Goal: Task Accomplishment & Management: Manage account settings

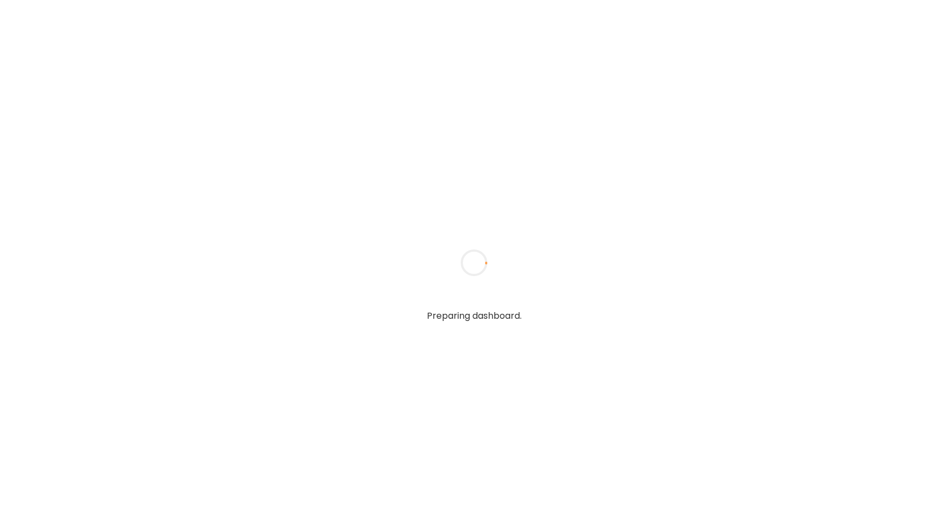
type input "**********"
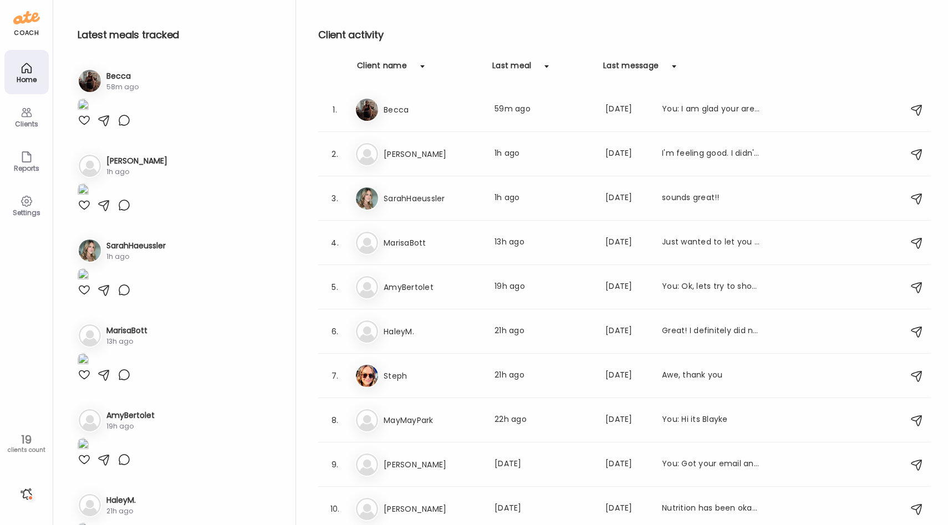
click at [35, 253] on div "coach Home Clients Coaches Teams Reports Settings 19 clients count" at bounding box center [26, 262] width 53 height 525
click at [25, 500] on div at bounding box center [27, 494] width 18 height 18
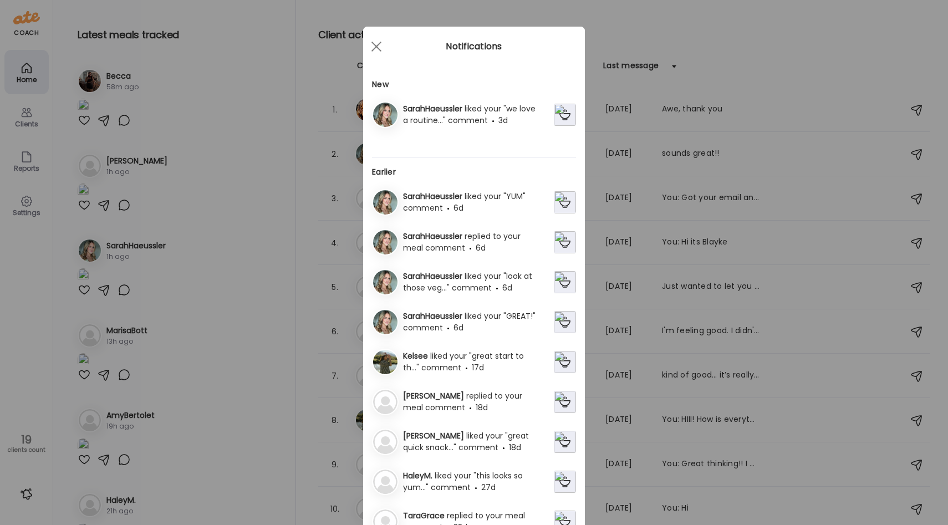
click at [26, 403] on div "Ate Coach Dashboard Wahoo! It’s official Take a moment to set up your Coach Pro…" at bounding box center [474, 262] width 948 height 525
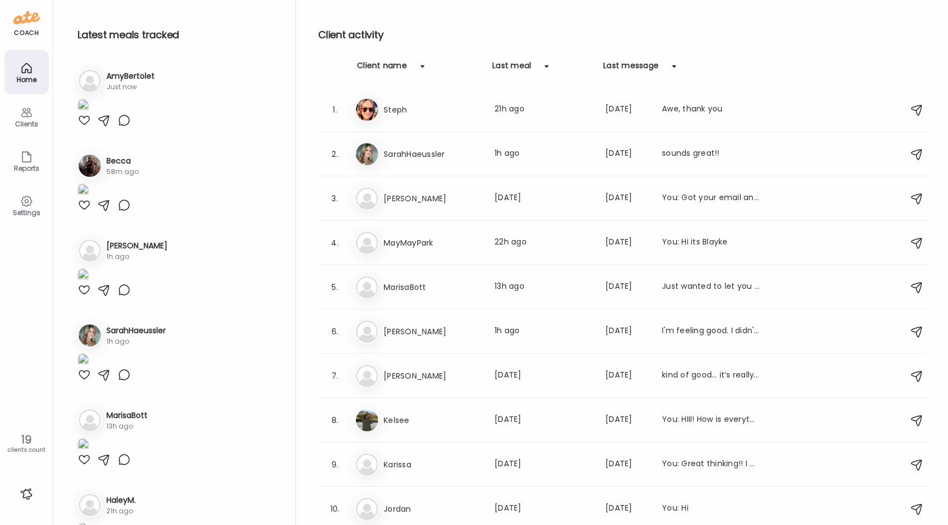
click at [29, 202] on icon at bounding box center [26, 201] width 13 height 13
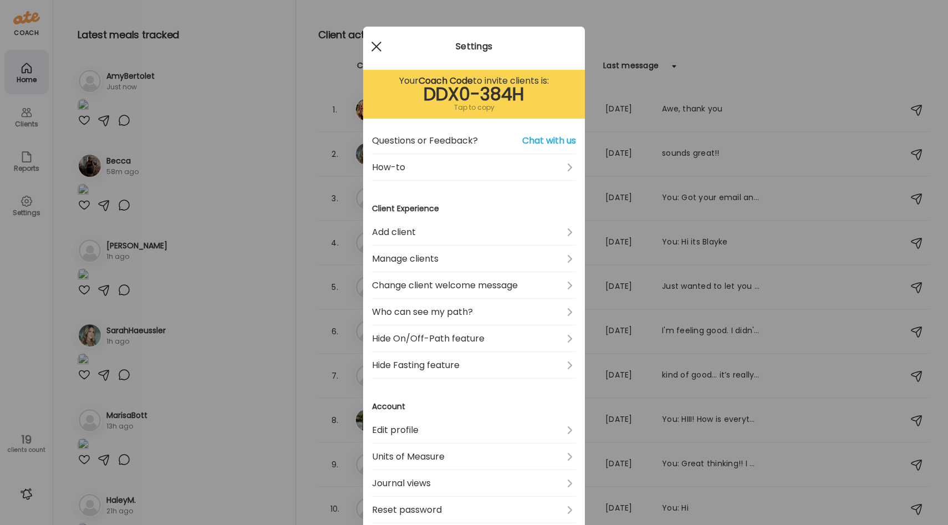
click at [372, 47] on div at bounding box center [376, 46] width 22 height 22
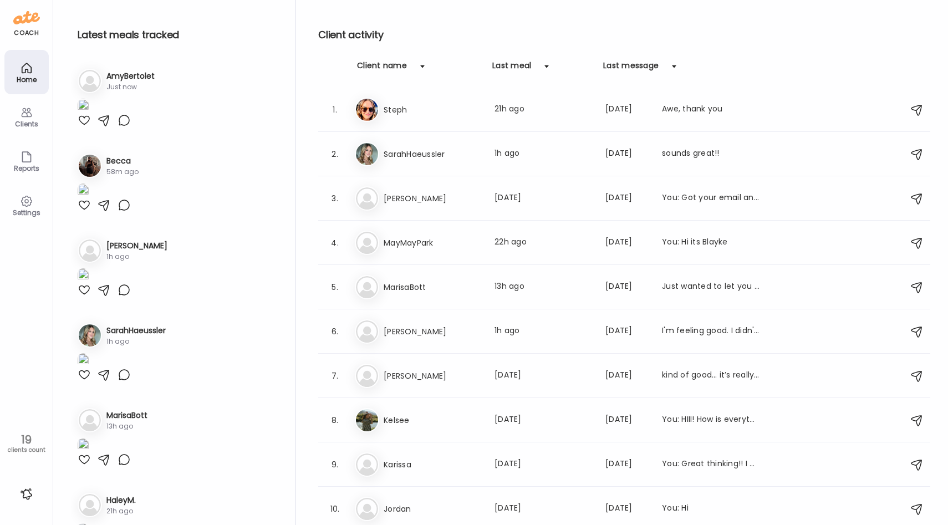
click at [35, 108] on div "Clients" at bounding box center [26, 116] width 44 height 44
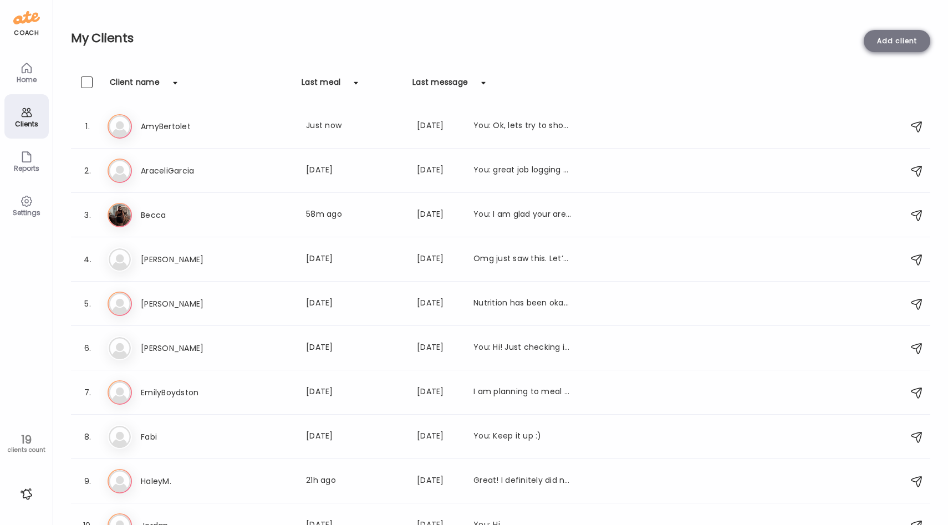
click at [914, 34] on div "Add client" at bounding box center [897, 41] width 67 height 22
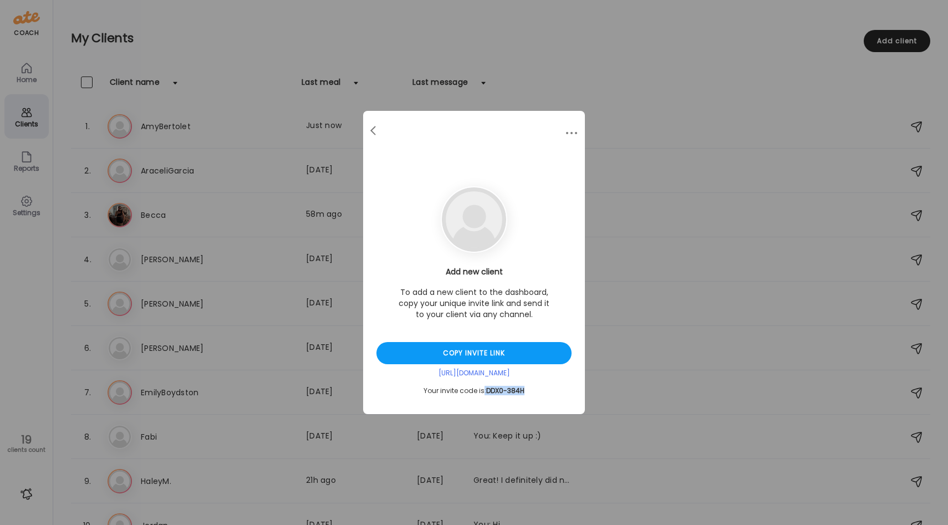
drag, startPoint x: 530, startPoint y: 390, endPoint x: 482, endPoint y: 391, distance: 47.1
click at [482, 391] on div "Your invite code is: DDX0-384H" at bounding box center [474, 391] width 195 height 9
click at [493, 391] on span "DDX0-384H" at bounding box center [505, 390] width 38 height 9
drag, startPoint x: 486, startPoint y: 391, endPoint x: 525, endPoint y: 391, distance: 39.4
click at [525, 391] on div "Your invite code is: DDX0-384H" at bounding box center [474, 391] width 195 height 9
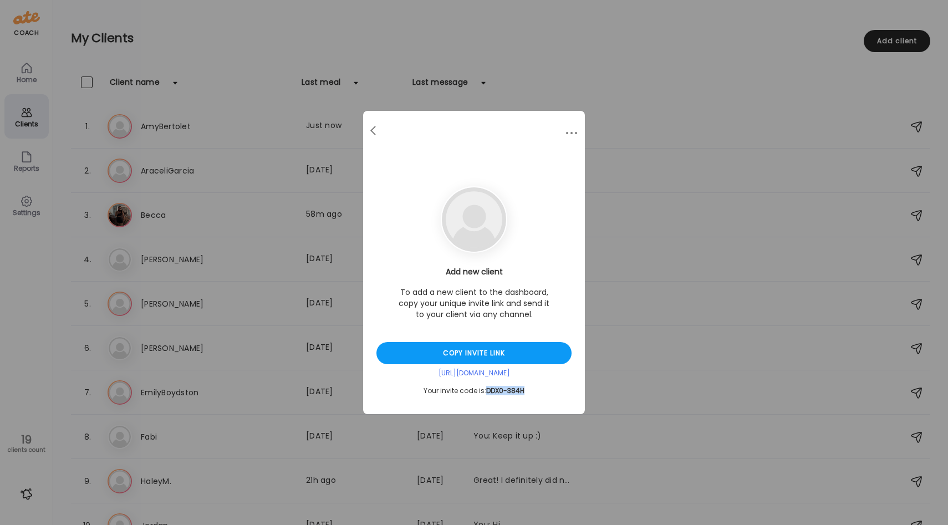
click at [525, 391] on div "Your invite code is: DDX0-384H" at bounding box center [474, 391] width 195 height 9
click at [374, 128] on div at bounding box center [374, 131] width 22 height 22
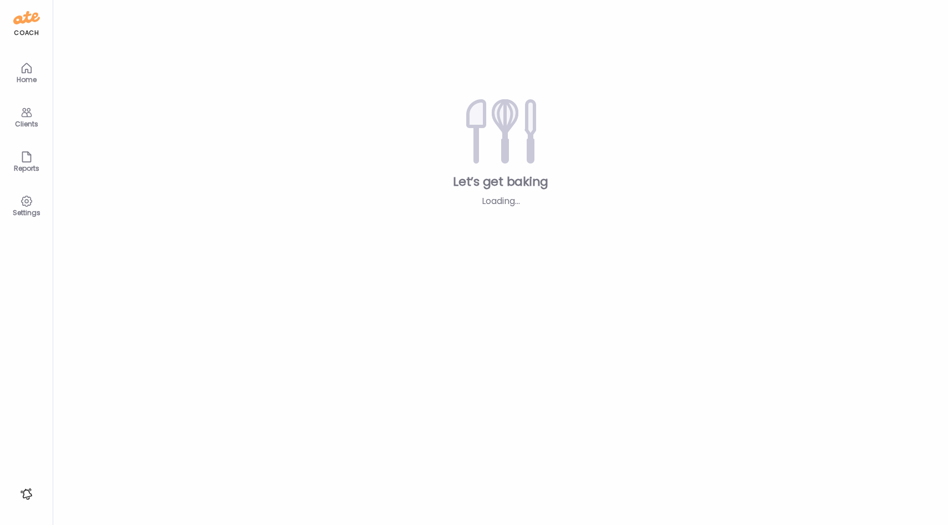
type input "**********"
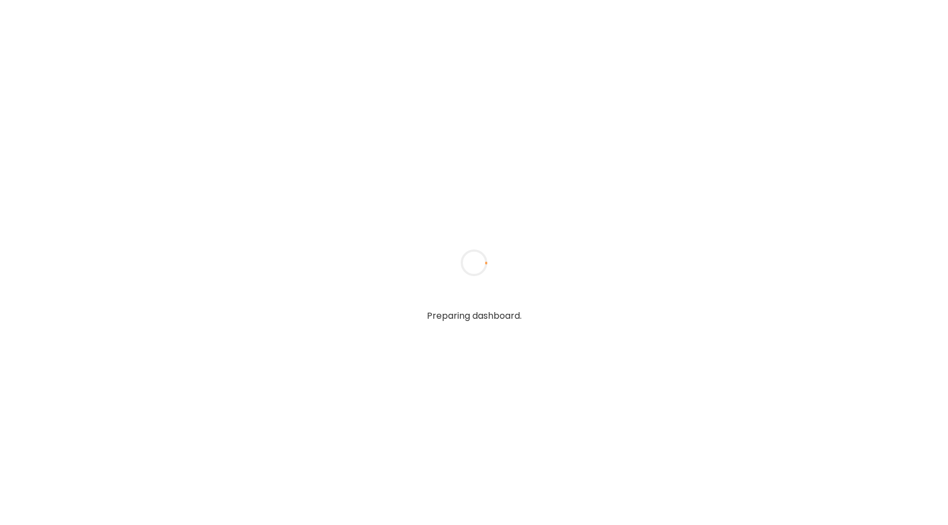
type input "**********"
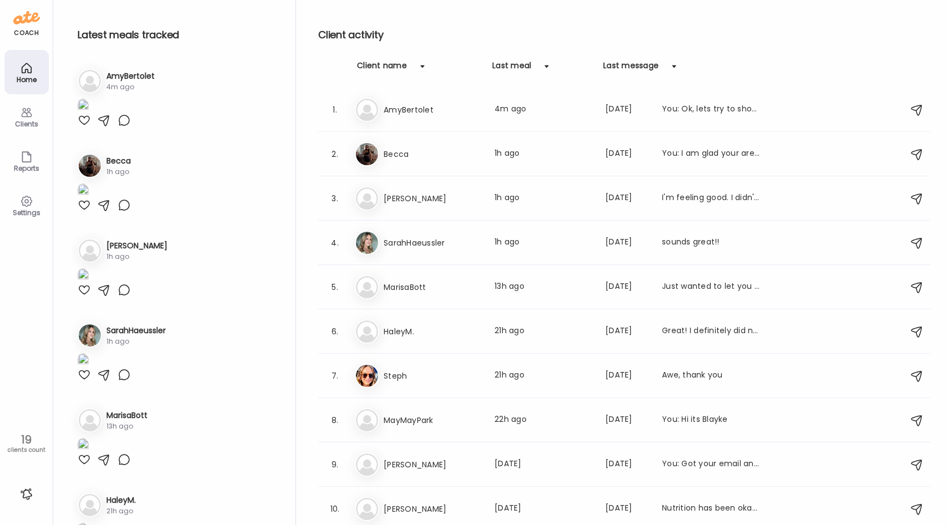
click at [22, 106] on icon at bounding box center [26, 112] width 13 height 13
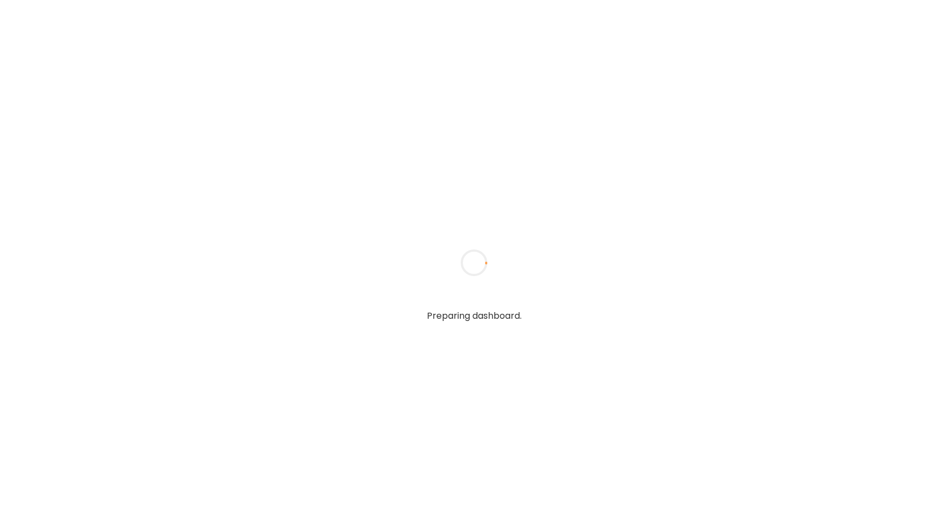
type input "**********"
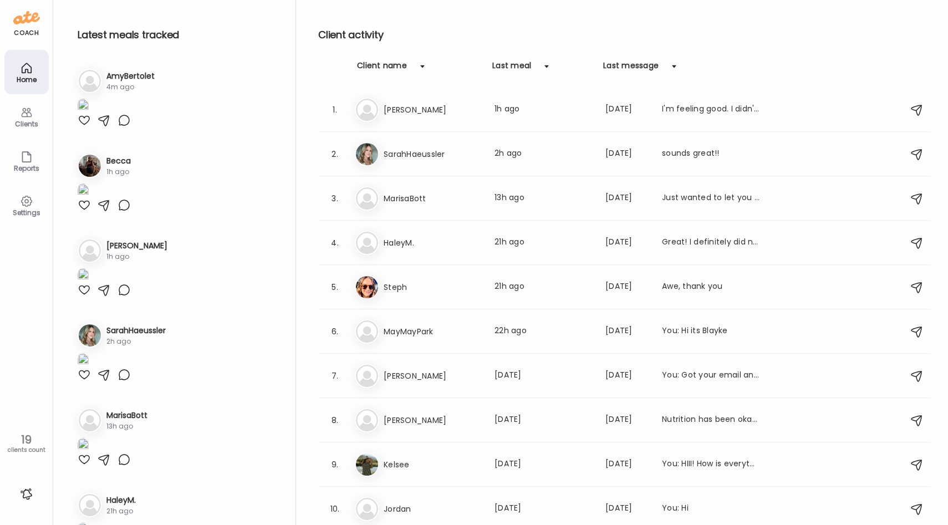
click at [39, 112] on div "Clients" at bounding box center [26, 116] width 44 height 44
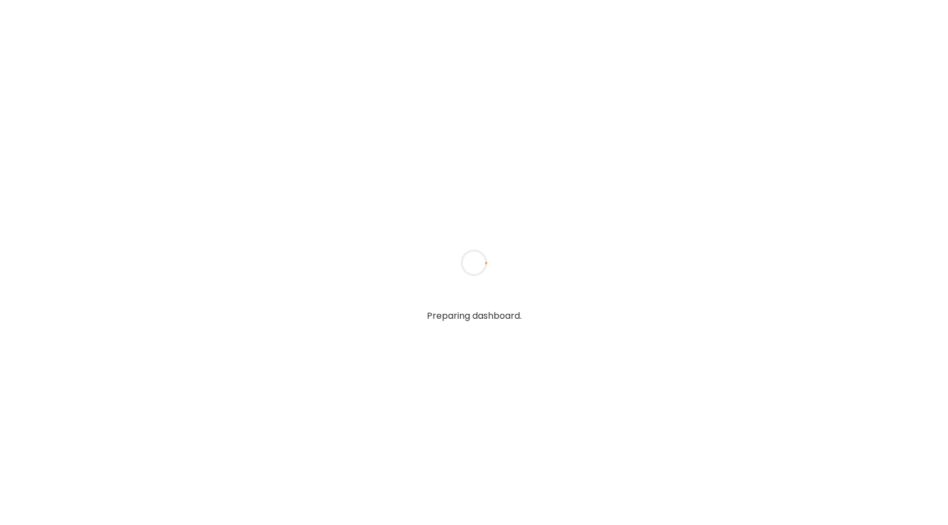
type input "**********"
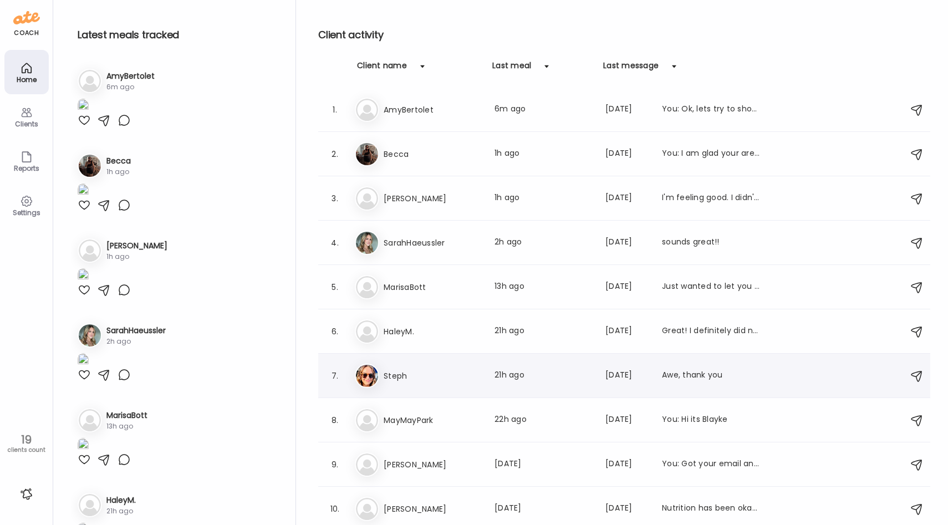
scroll to position [400, 0]
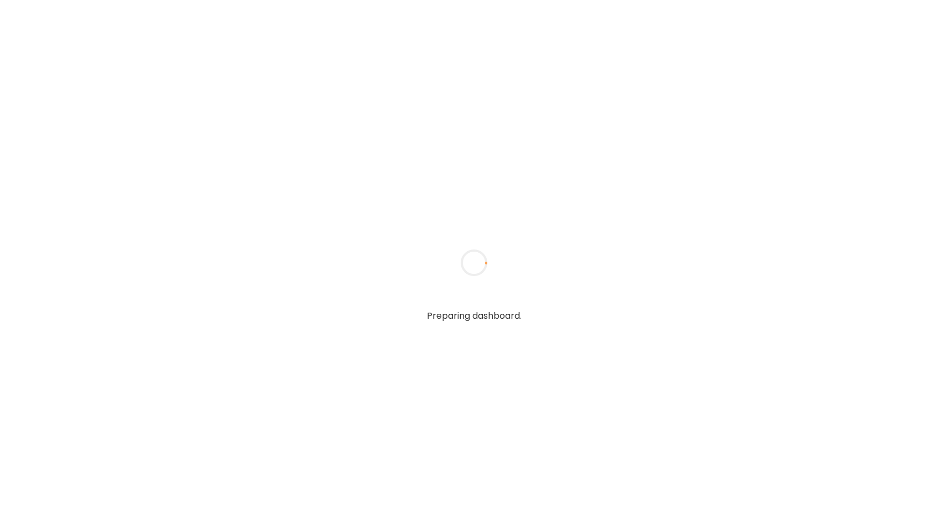
type input "**********"
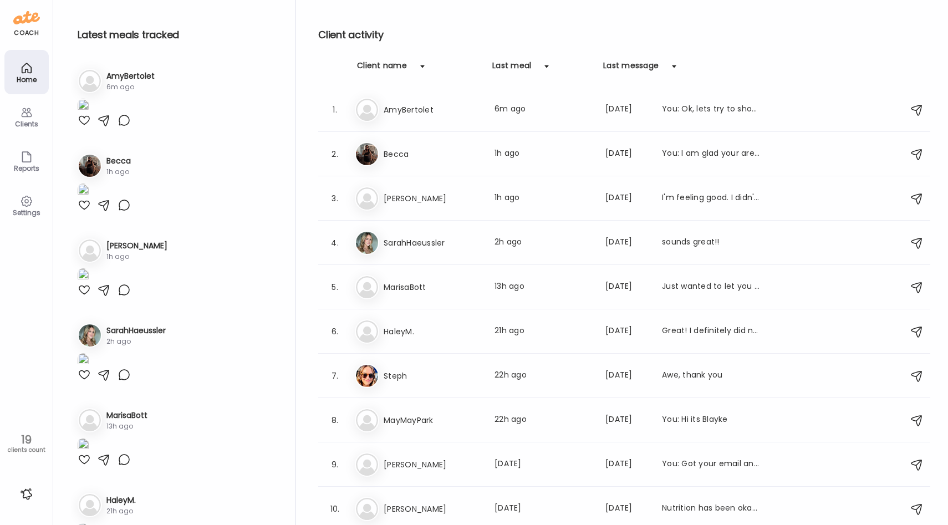
click at [22, 112] on icon at bounding box center [26, 112] width 13 height 13
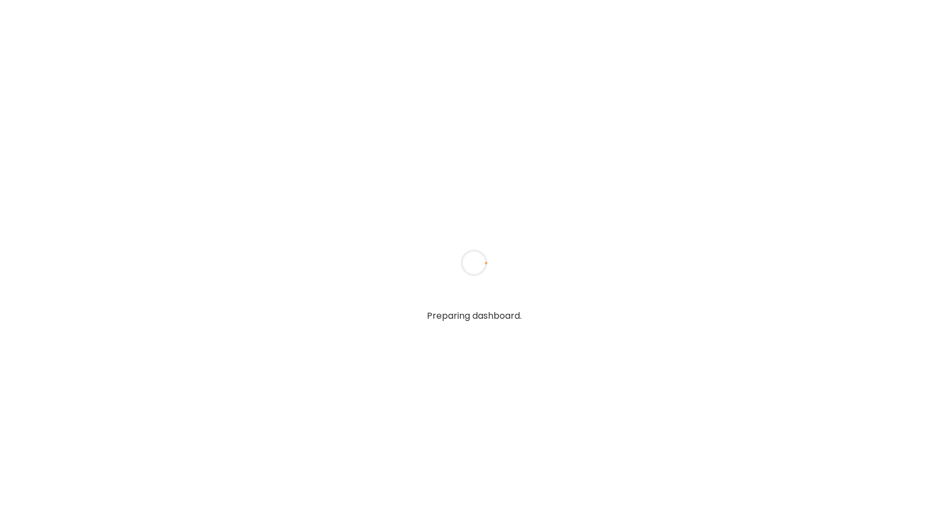
type input "**********"
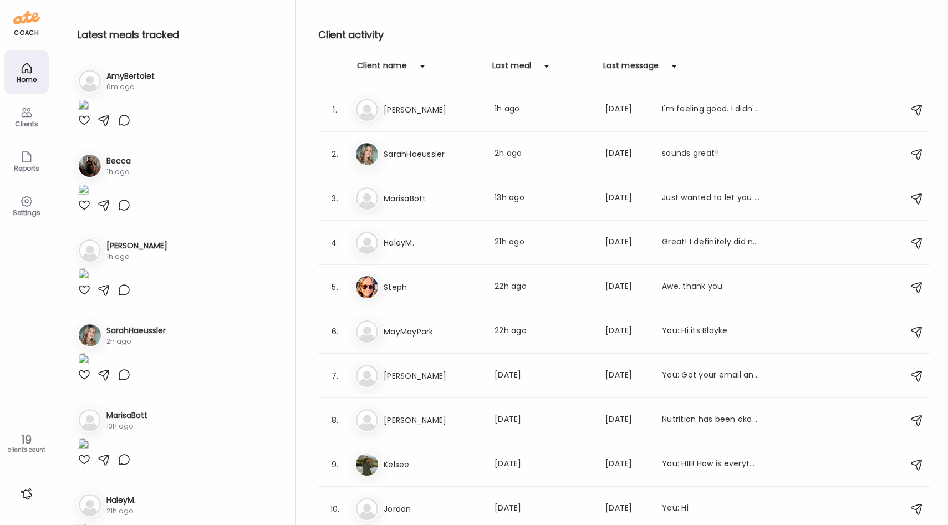
click at [31, 127] on div "Clients" at bounding box center [27, 123] width 40 height 7
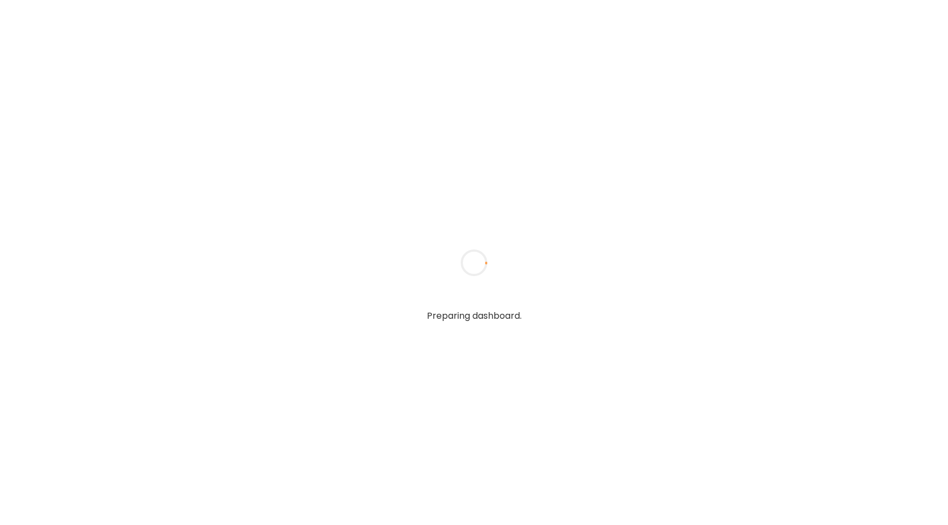
type input "**********"
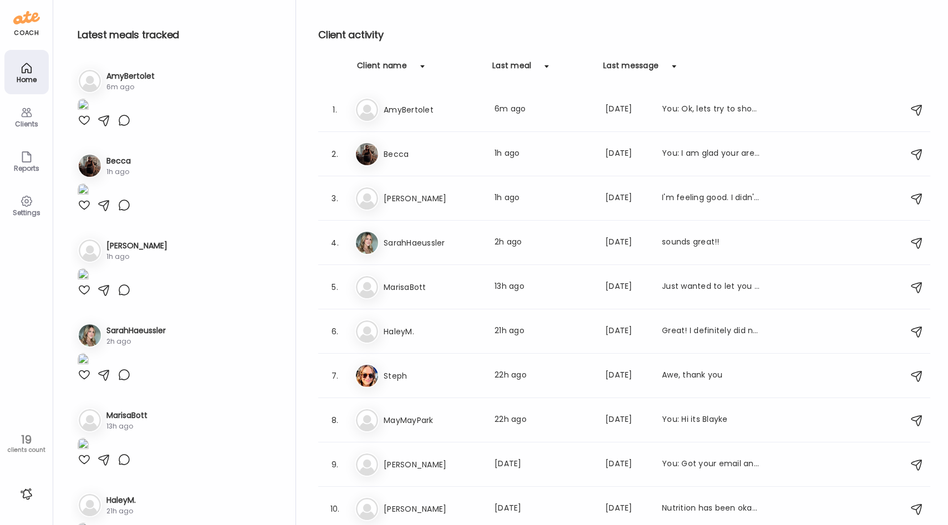
click at [20, 117] on icon at bounding box center [26, 112] width 13 height 13
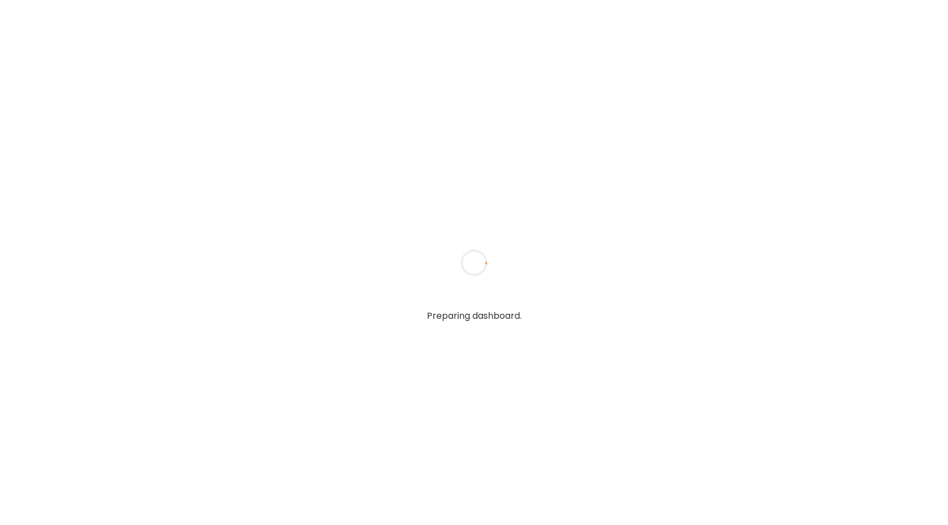
type input "**********"
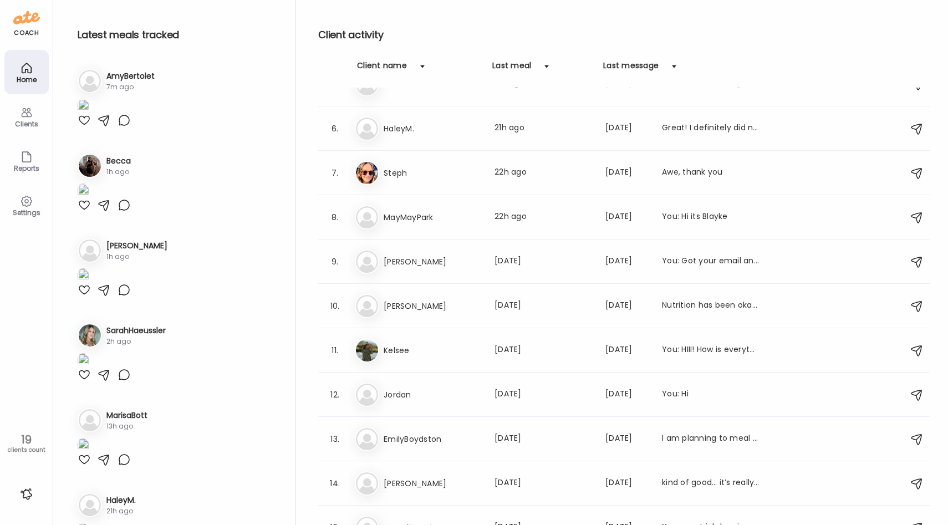
scroll to position [229, 0]
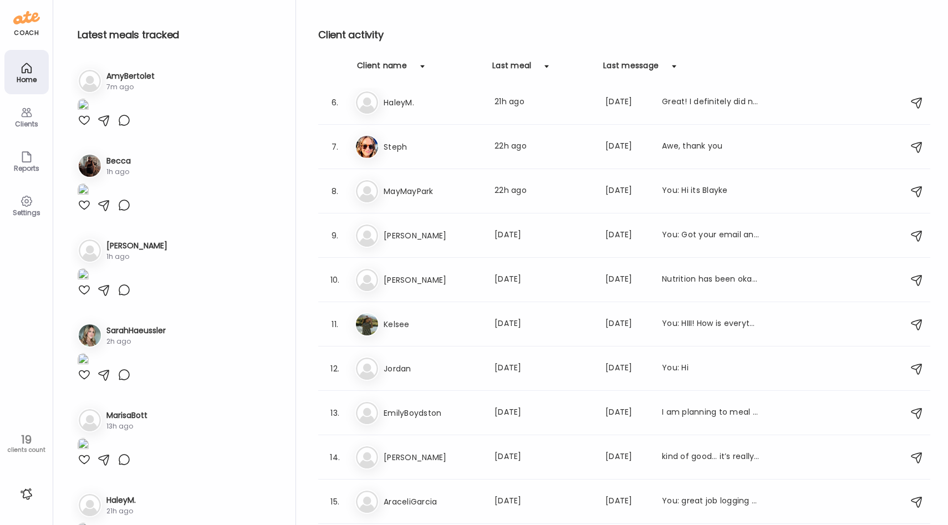
click at [30, 109] on icon at bounding box center [26, 112] width 11 height 9
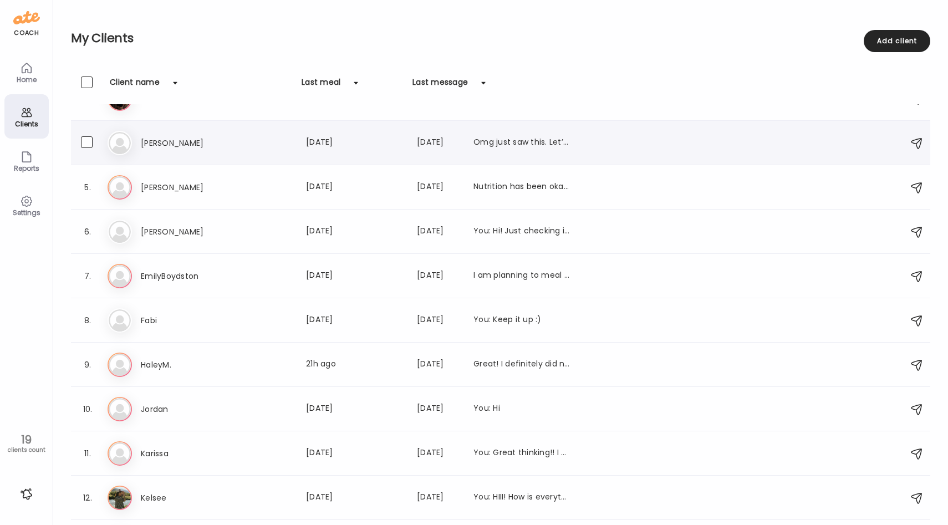
scroll to position [0, 0]
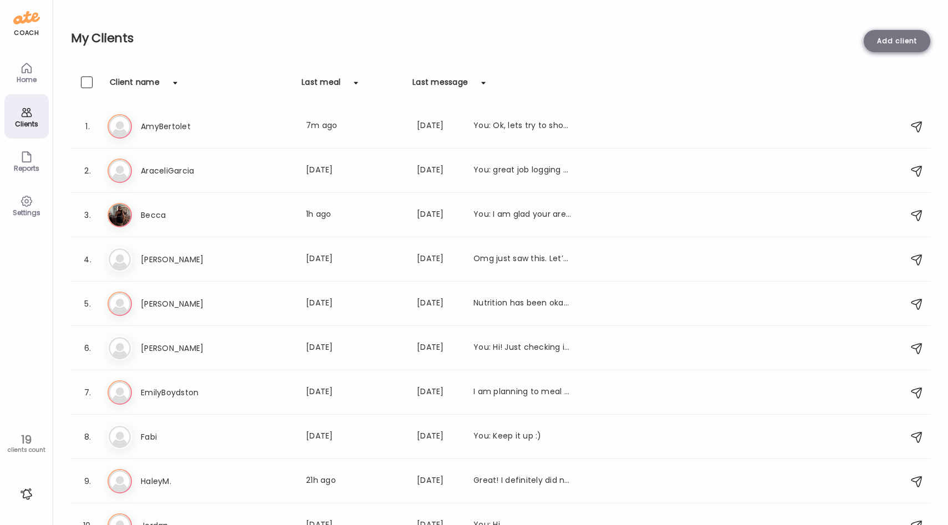
click at [890, 48] on div "Add client" at bounding box center [897, 41] width 67 height 22
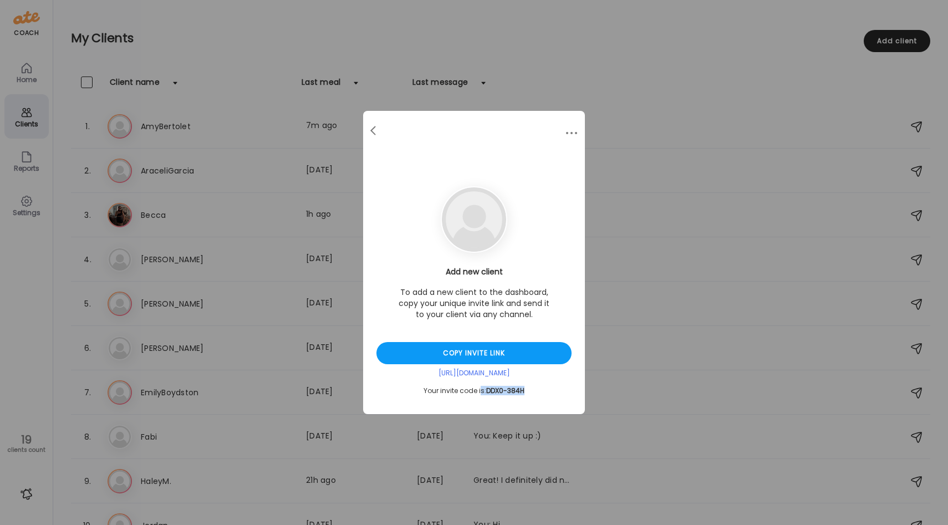
drag, startPoint x: 528, startPoint y: 390, endPoint x: 481, endPoint y: 390, distance: 47.1
click at [481, 390] on div "Your invite code is: DDX0-384H" at bounding box center [474, 391] width 195 height 9
click at [486, 390] on span "DDX0-384H" at bounding box center [505, 390] width 38 height 9
click at [372, 131] on span at bounding box center [373, 129] width 6 height 6
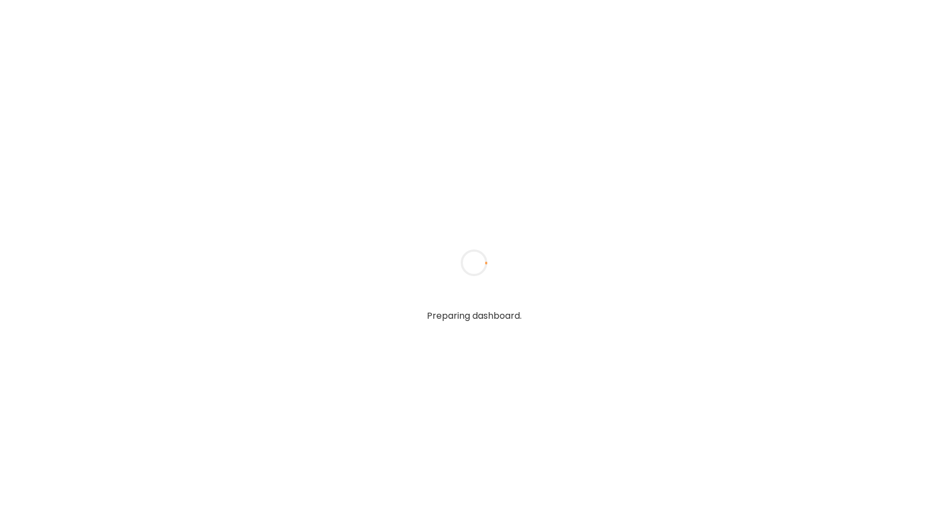
type input "**********"
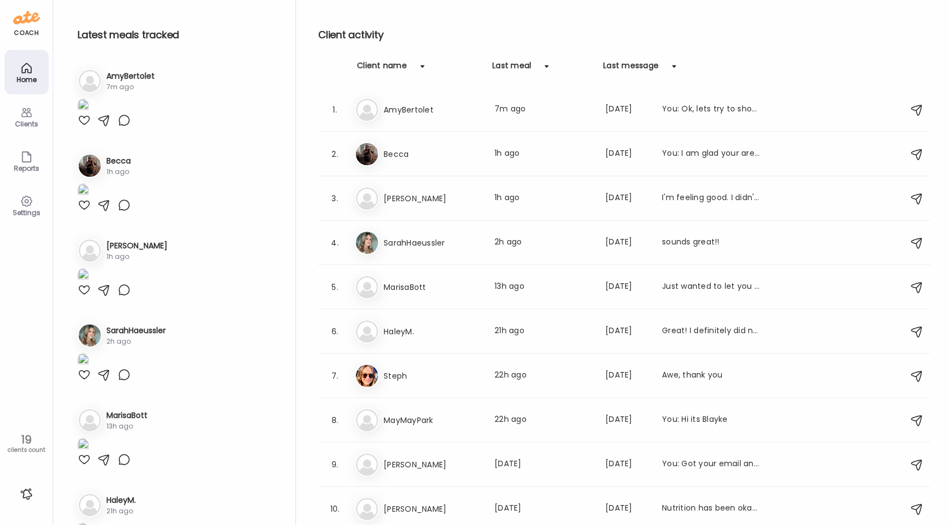
click at [32, 209] on div "Settings" at bounding box center [27, 212] width 40 height 7
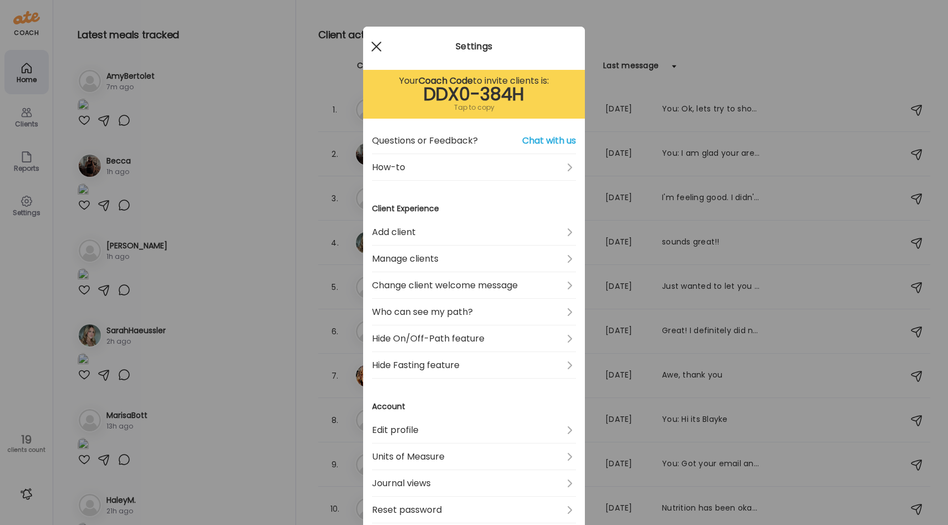
click at [375, 51] on div at bounding box center [376, 46] width 22 height 22
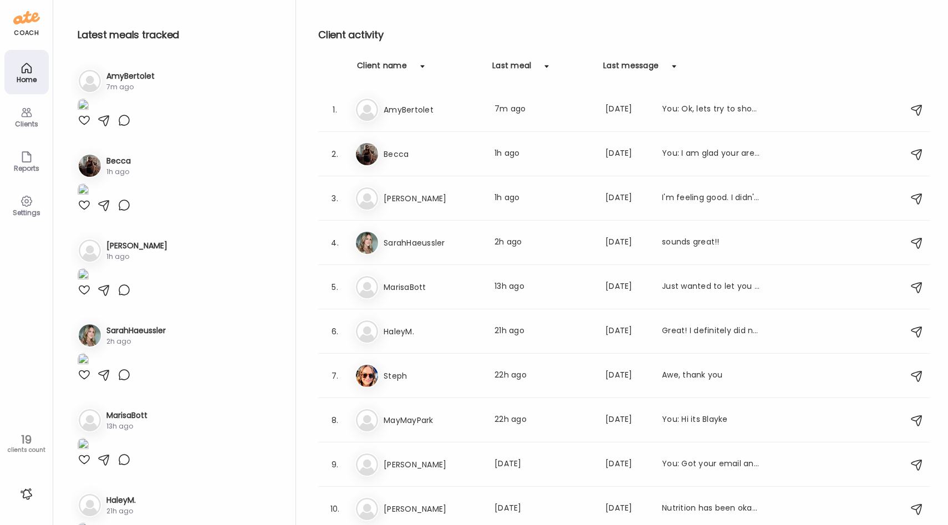
click at [15, 158] on div "Reports" at bounding box center [26, 161] width 44 height 44
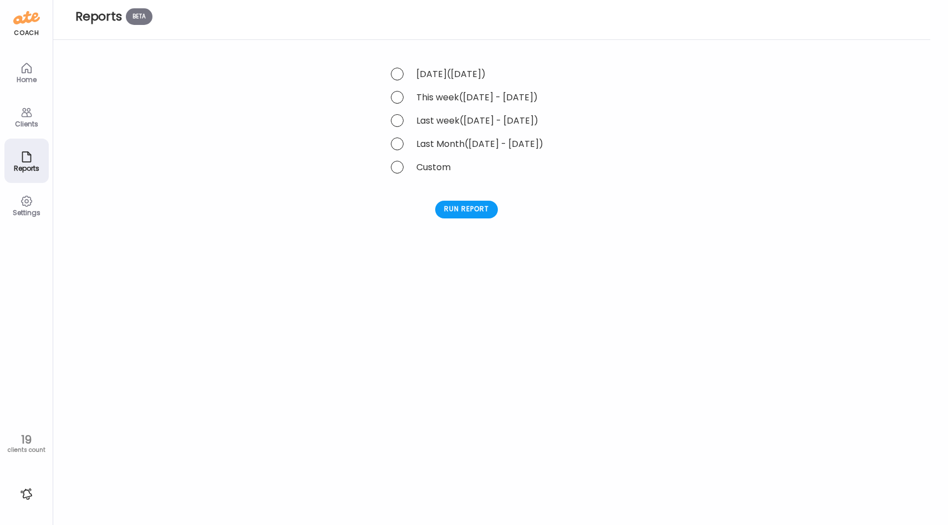
click at [36, 121] on div "Clients" at bounding box center [27, 123] width 40 height 7
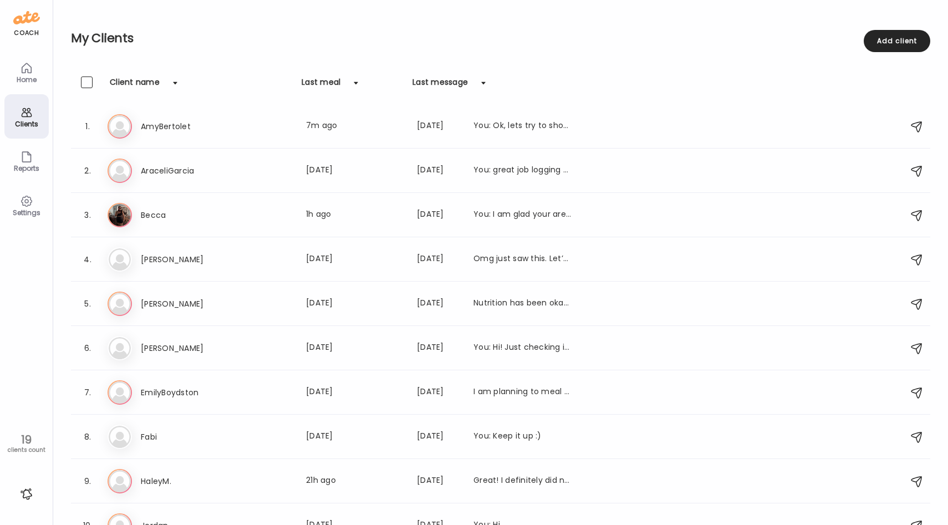
click at [24, 73] on icon at bounding box center [26, 67] width 9 height 9
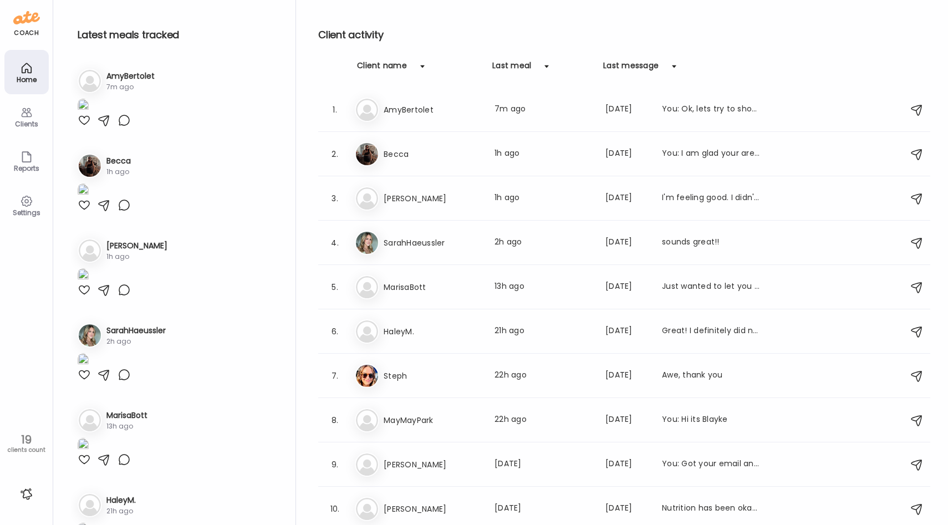
click at [27, 492] on div at bounding box center [27, 494] width 18 height 18
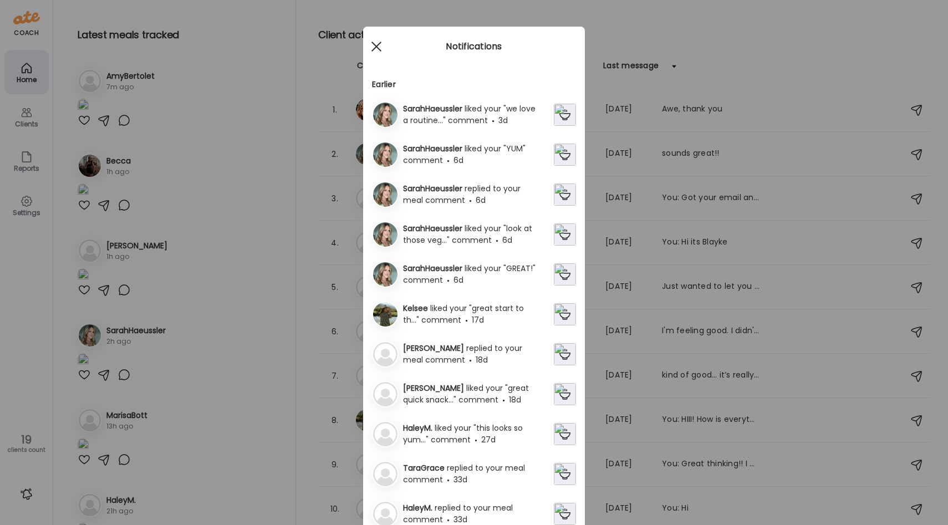
click at [374, 46] on div at bounding box center [376, 46] width 22 height 22
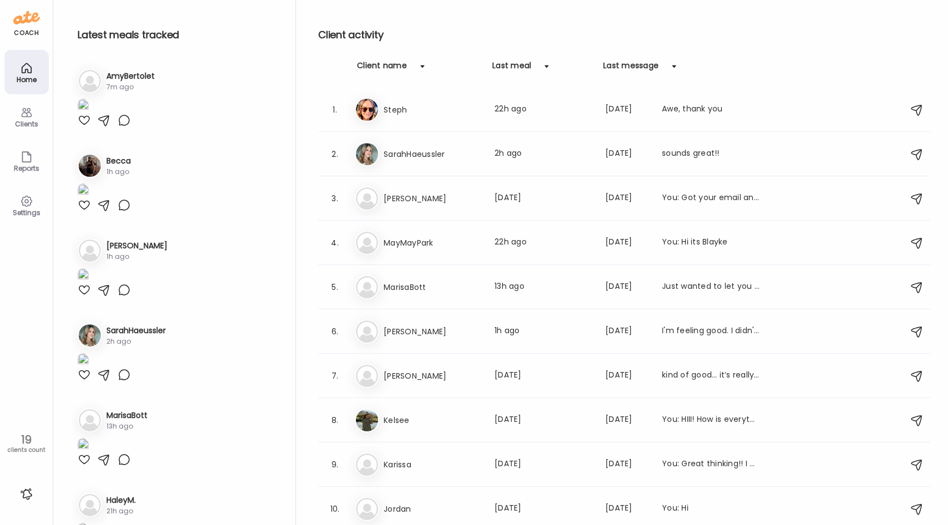
click at [31, 205] on icon at bounding box center [26, 201] width 13 height 13
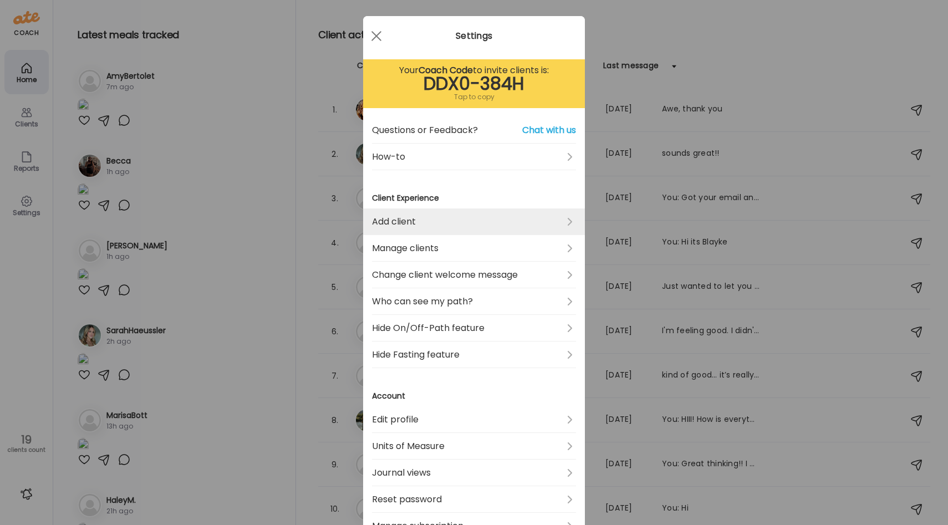
scroll to position [14, 0]
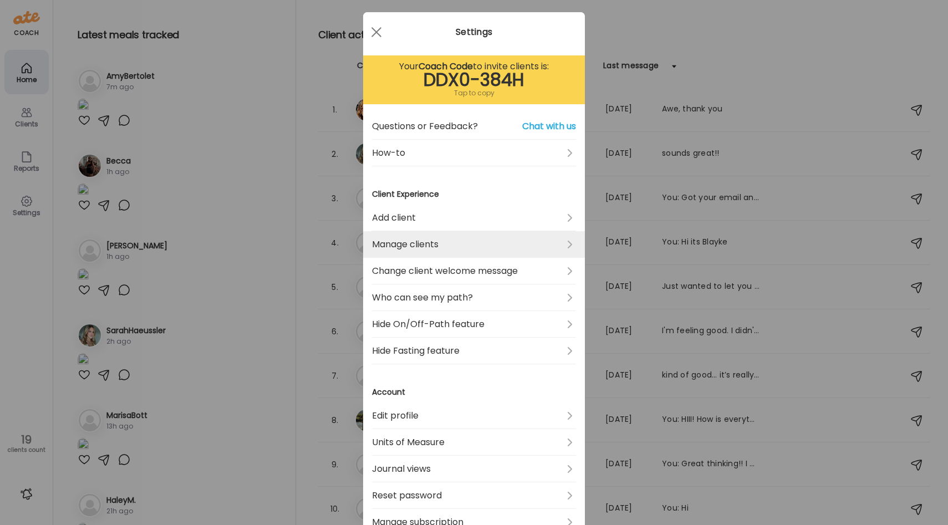
click at [439, 248] on link "Manage clients" at bounding box center [474, 244] width 204 height 27
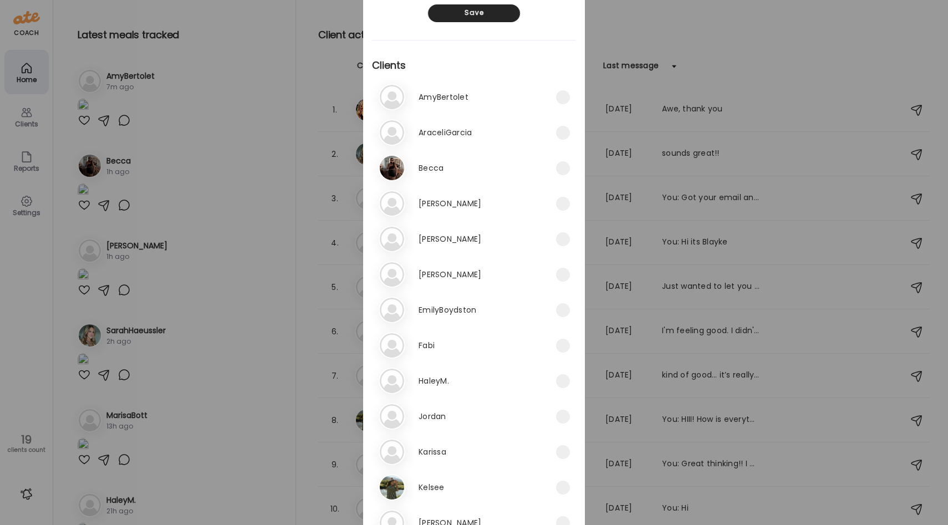
scroll to position [0, 0]
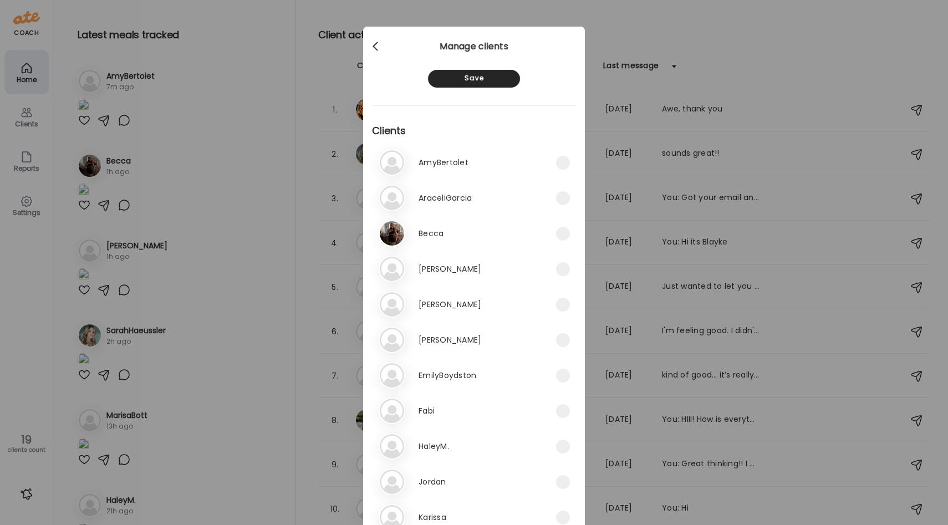
click at [379, 43] on div at bounding box center [376, 46] width 22 height 22
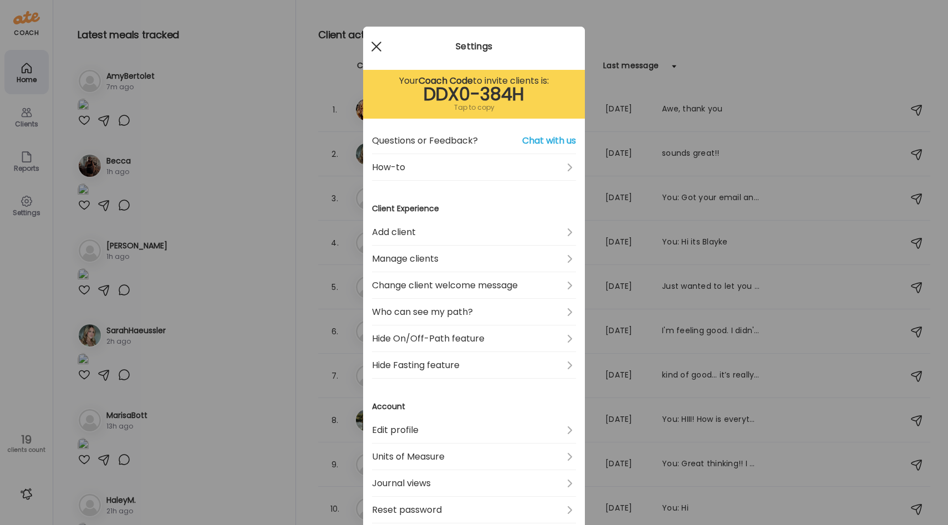
click at [378, 37] on div at bounding box center [376, 46] width 22 height 22
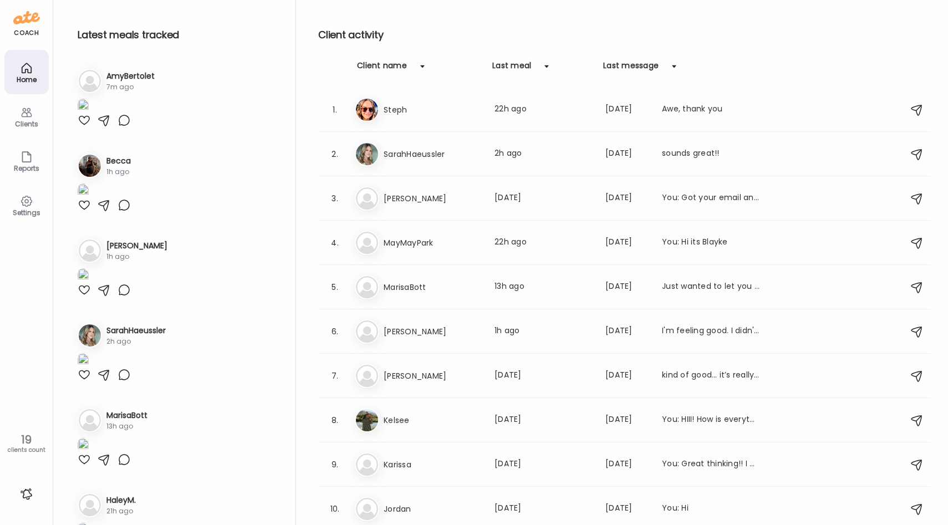
click at [21, 112] on icon at bounding box center [26, 112] width 13 height 13
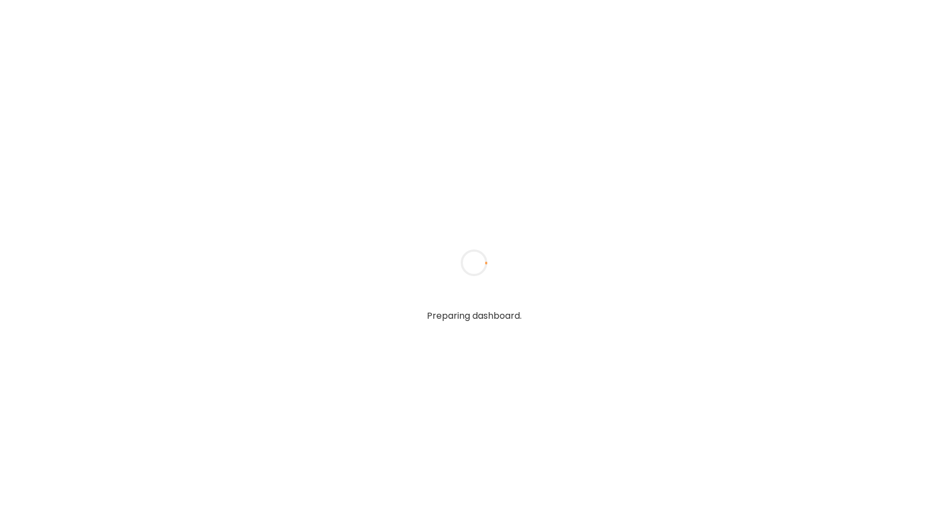
type input "**********"
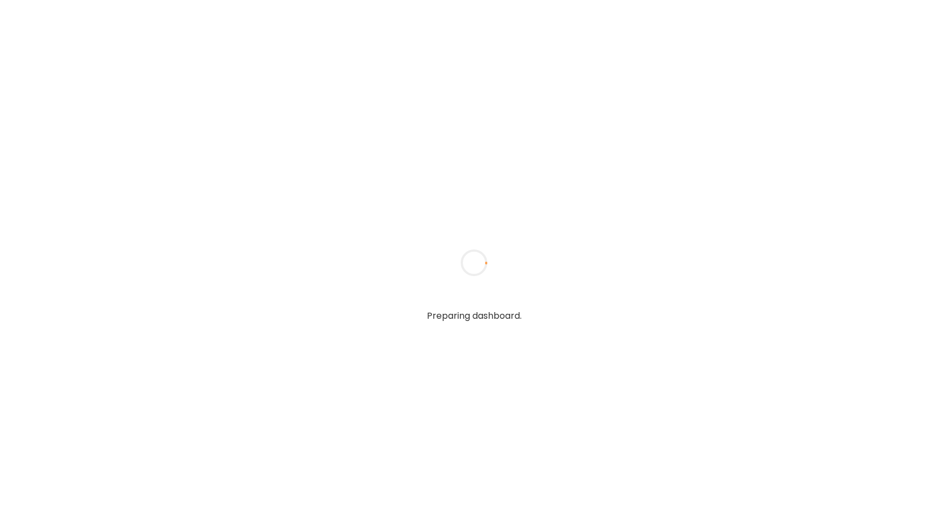
type input "**********"
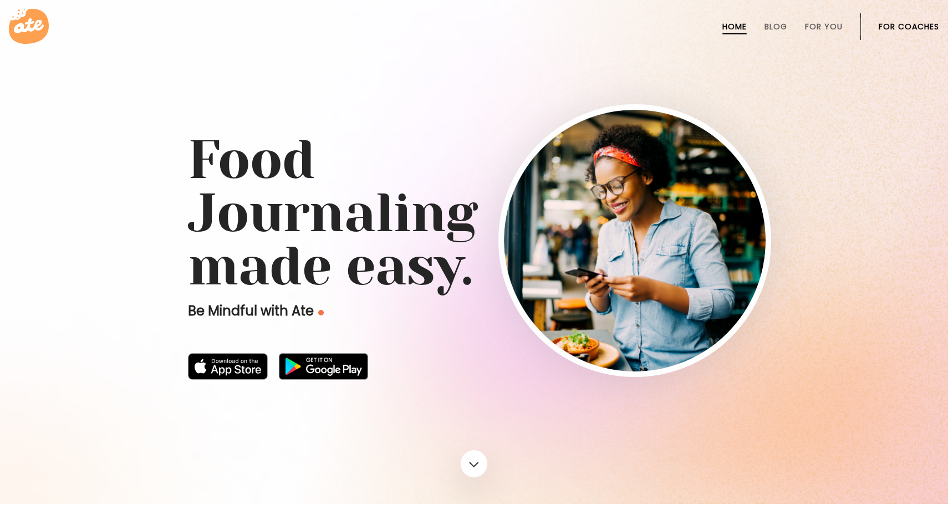
click at [916, 28] on link "For Coaches" at bounding box center [909, 26] width 60 height 9
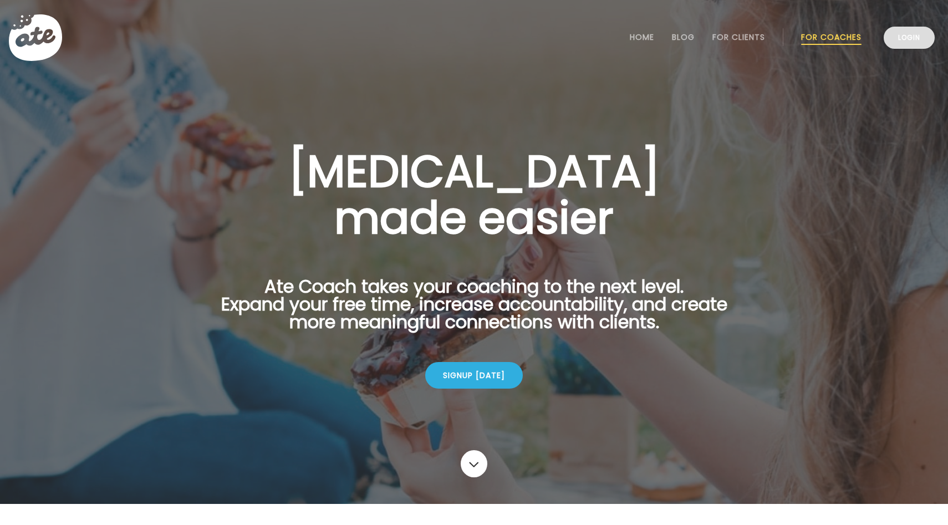
click at [922, 30] on link "Login" at bounding box center [909, 38] width 51 height 22
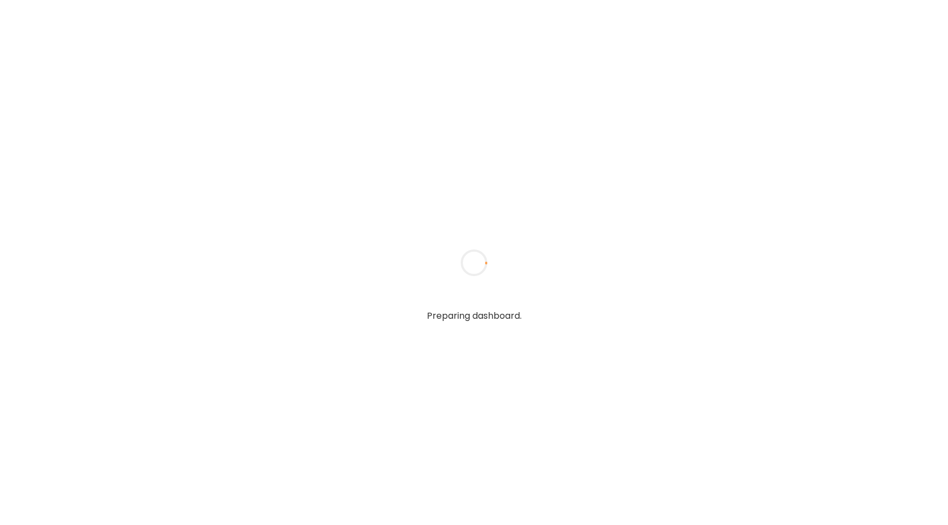
type input "**********"
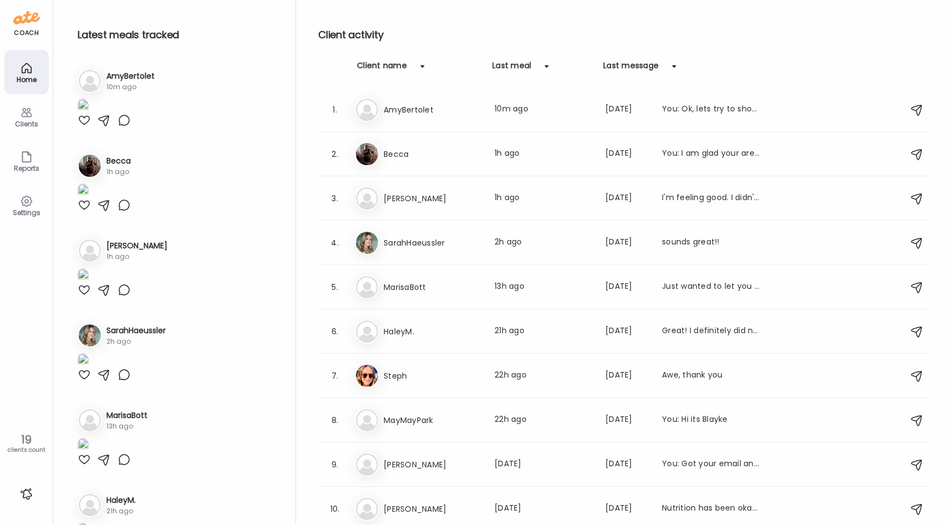
click at [33, 130] on div "Clients" at bounding box center [26, 116] width 44 height 44
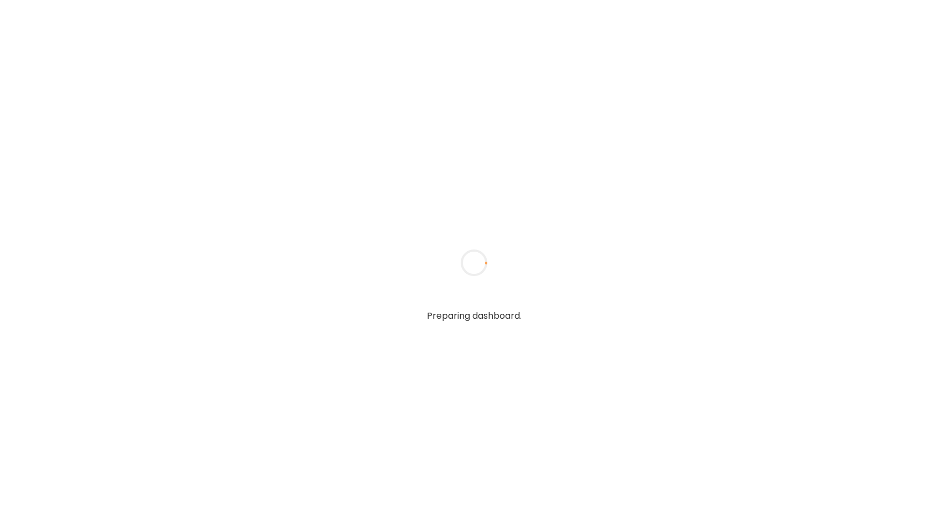
type input "**********"
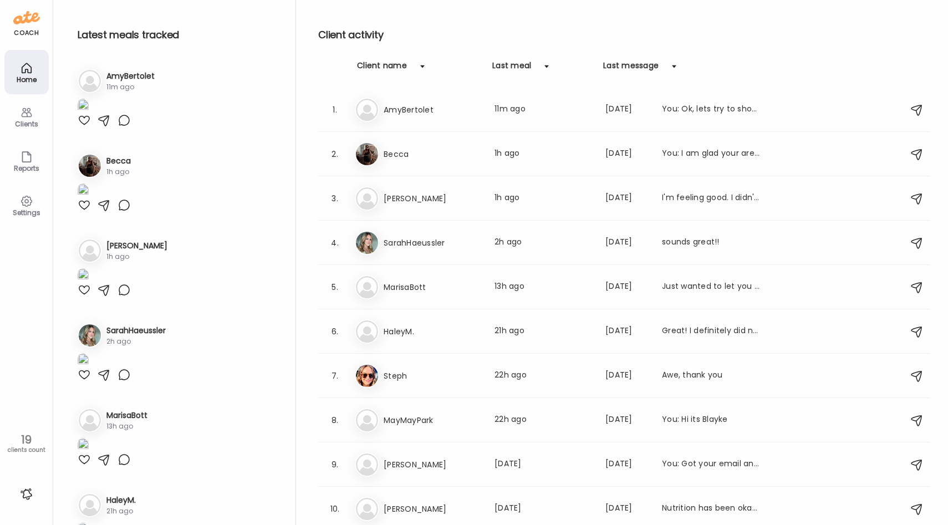
click at [31, 118] on icon at bounding box center [26, 112] width 13 height 13
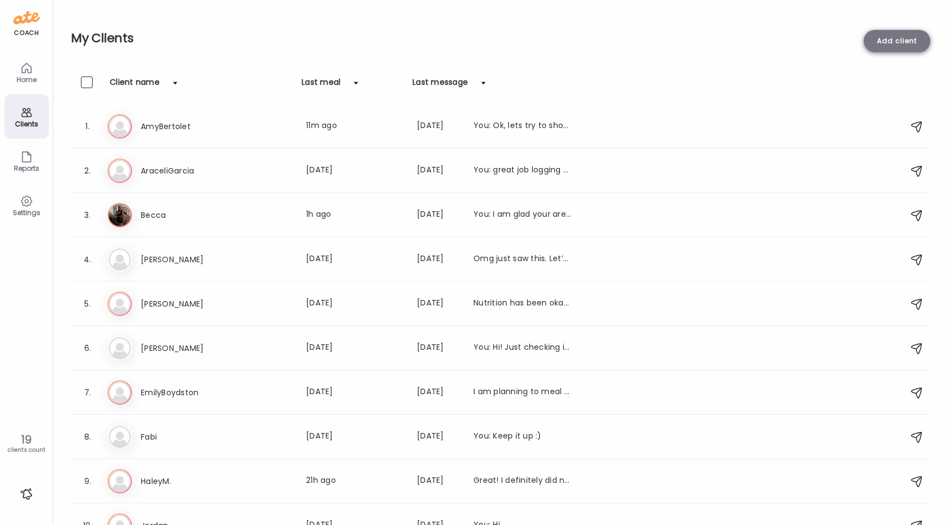
click at [909, 44] on div "Add client" at bounding box center [897, 41] width 67 height 22
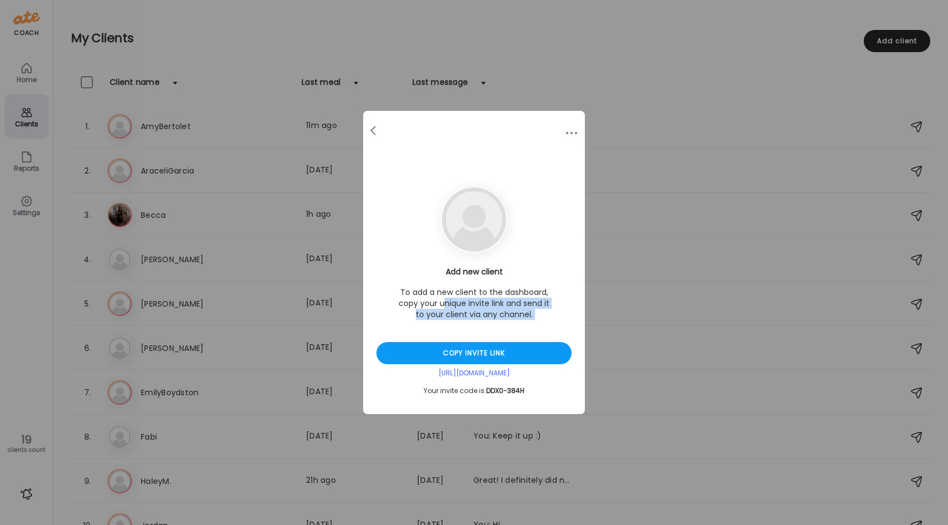
drag, startPoint x: 442, startPoint y: 302, endPoint x: 521, endPoint y: 321, distance: 80.8
click at [521, 321] on div "Add new client To add a new client to the dashboard, copy your unique invite li…" at bounding box center [474, 330] width 195 height 129
click at [531, 316] on p "To add a new client to the dashboard, copy your unique invite link and send it …" at bounding box center [474, 303] width 155 height 33
drag, startPoint x: 543, startPoint y: 317, endPoint x: 458, endPoint y: 296, distance: 88.0
click at [459, 296] on p "To add a new client to the dashboard, copy your unique invite link and send it …" at bounding box center [474, 303] width 155 height 33
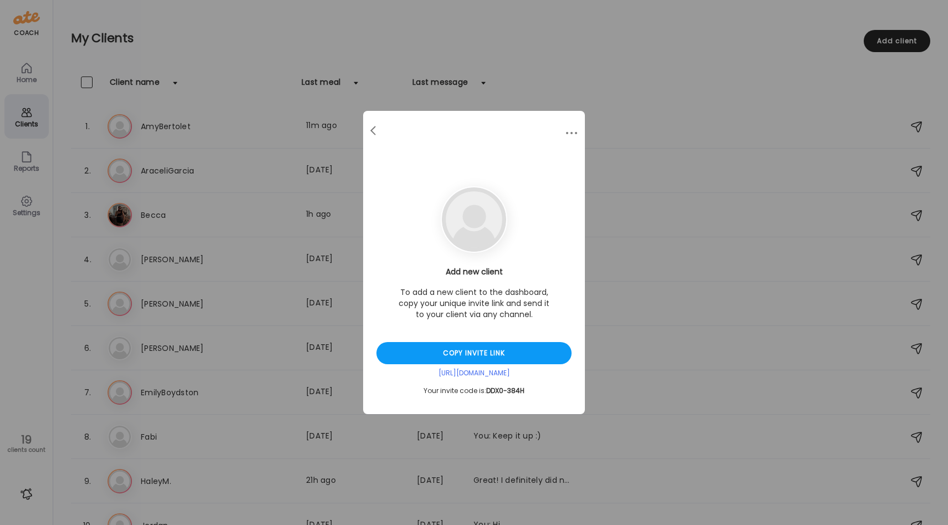
click at [447, 291] on p "To add a new client to the dashboard, copy your unique invite link and send it …" at bounding box center [474, 303] width 155 height 33
click at [571, 131] on div at bounding box center [572, 133] width 22 height 22
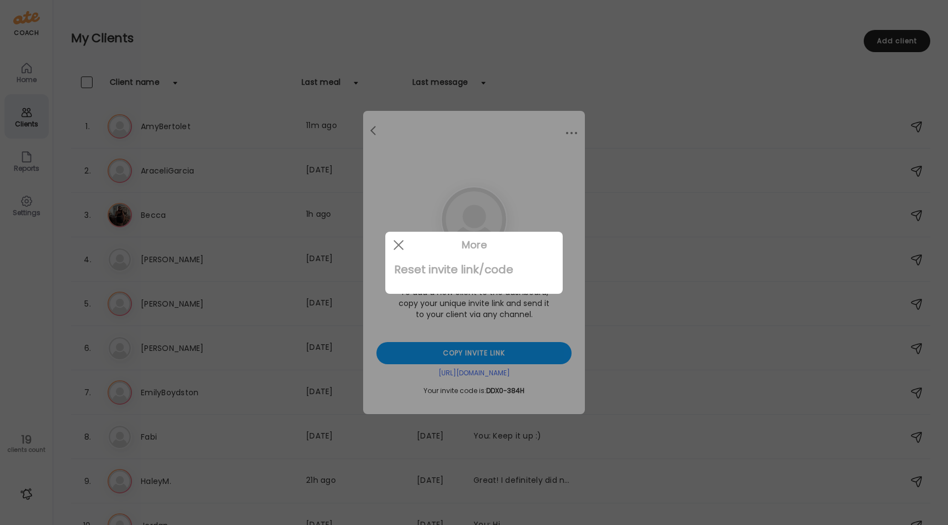
click at [444, 266] on div "Reset invite link/code" at bounding box center [474, 269] width 160 height 22
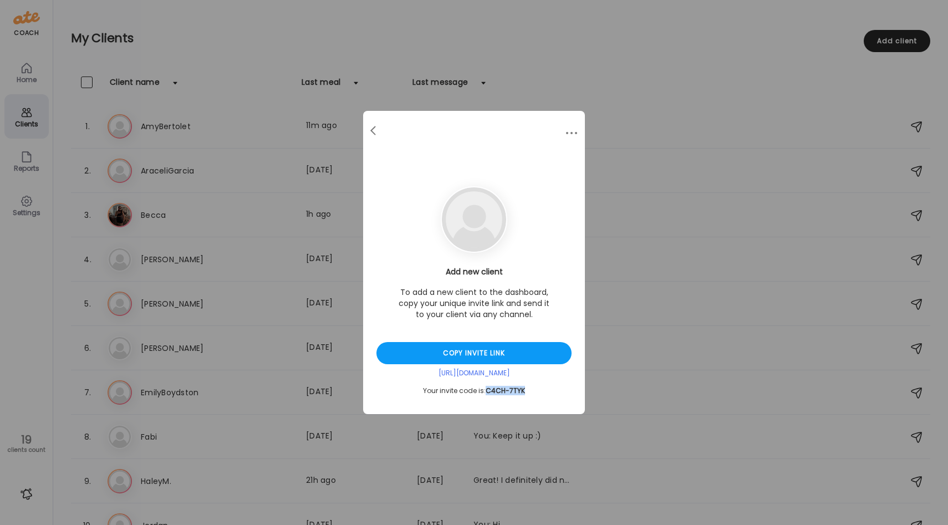
drag, startPoint x: 530, startPoint y: 390, endPoint x: 487, endPoint y: 393, distance: 43.3
click at [486, 393] on div "Your invite code is: C4CH-7TYK" at bounding box center [474, 391] width 195 height 9
click at [504, 394] on span "C4CH-7TYK" at bounding box center [505, 390] width 39 height 9
click at [371, 131] on span at bounding box center [373, 129] width 6 height 6
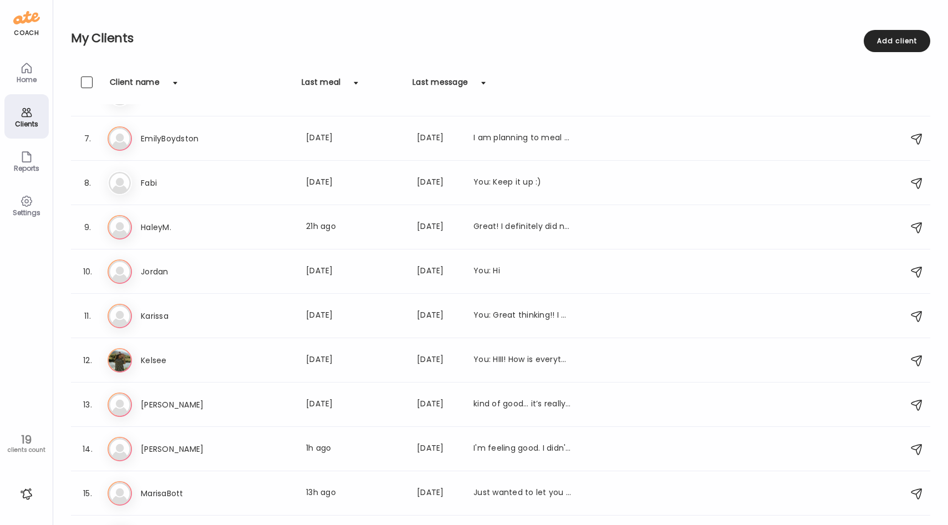
scroll to position [420, 0]
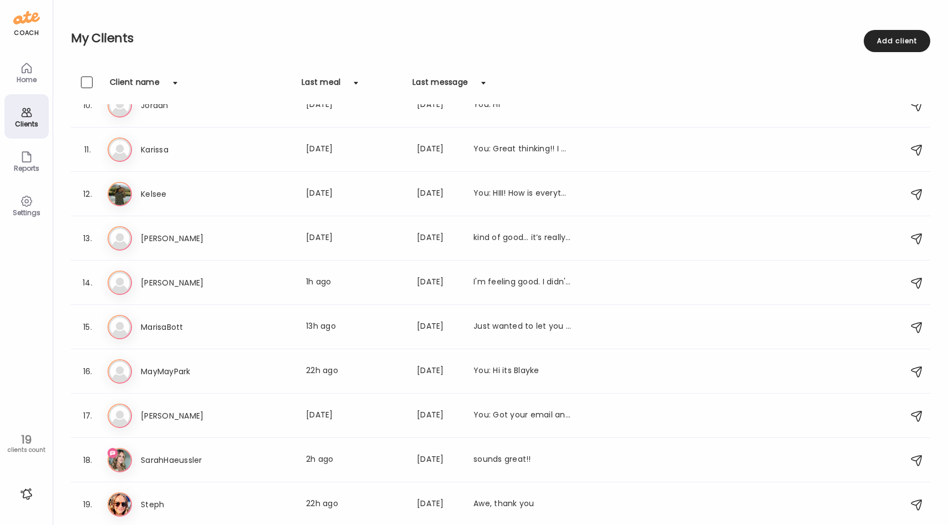
click at [28, 493] on div at bounding box center [27, 494] width 18 height 18
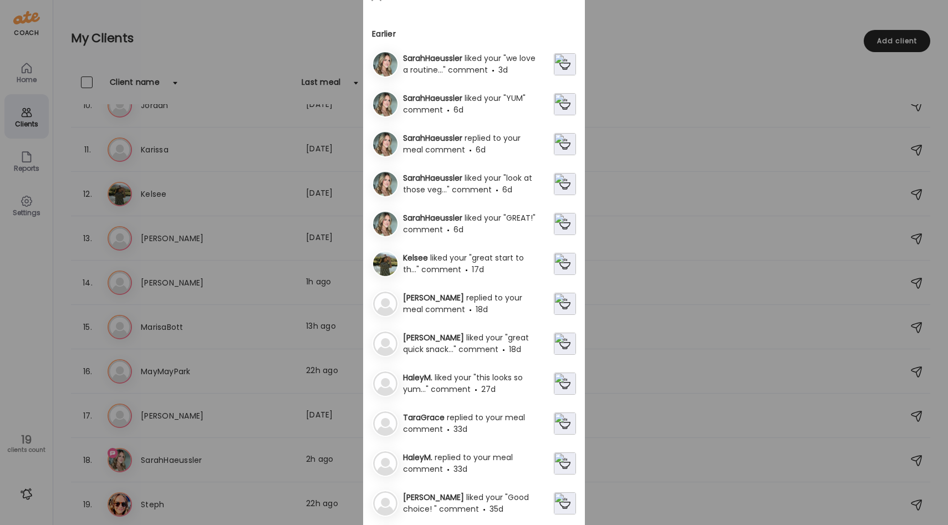
scroll to position [0, 0]
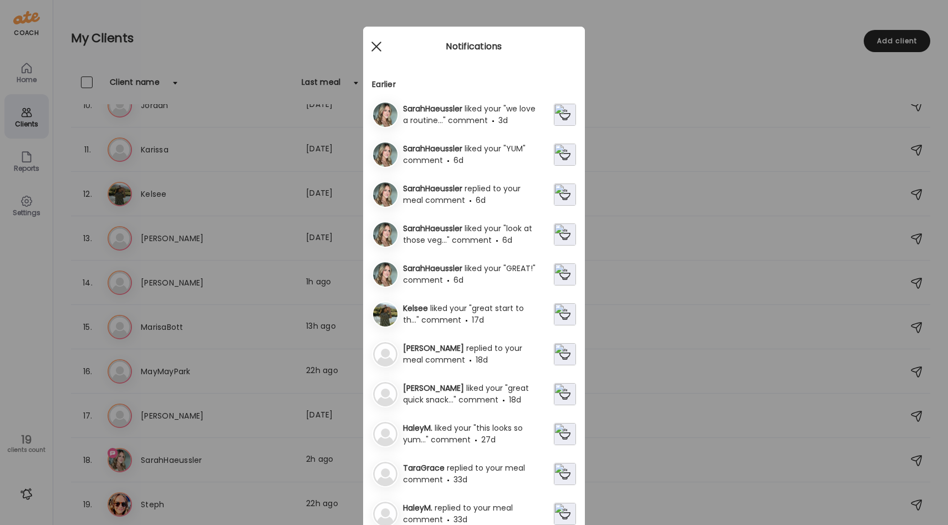
click at [375, 44] on span at bounding box center [377, 47] width 10 height 10
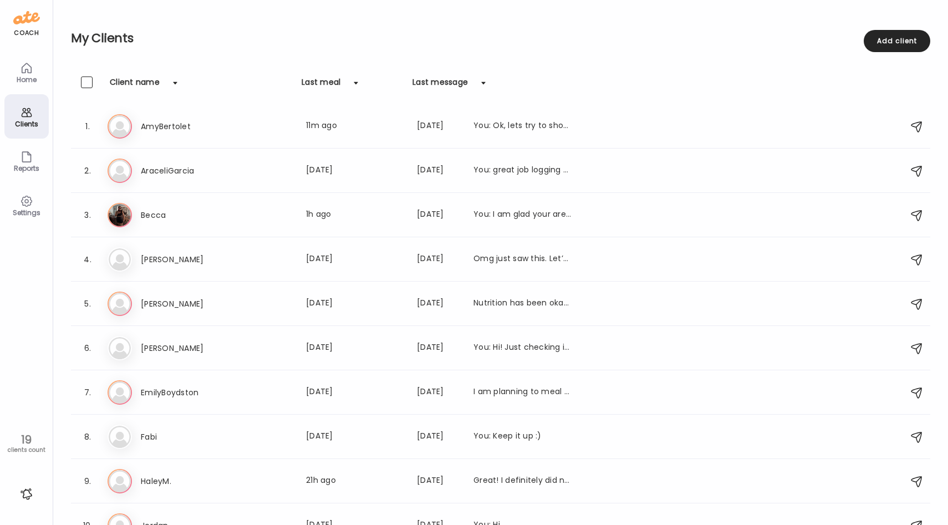
click at [31, 78] on div "Home" at bounding box center [27, 79] width 40 height 7
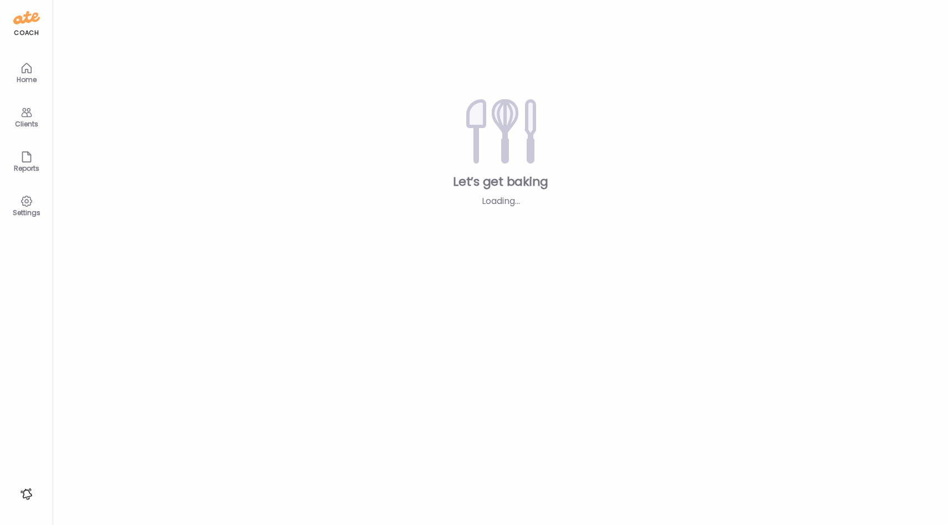
type input "**********"
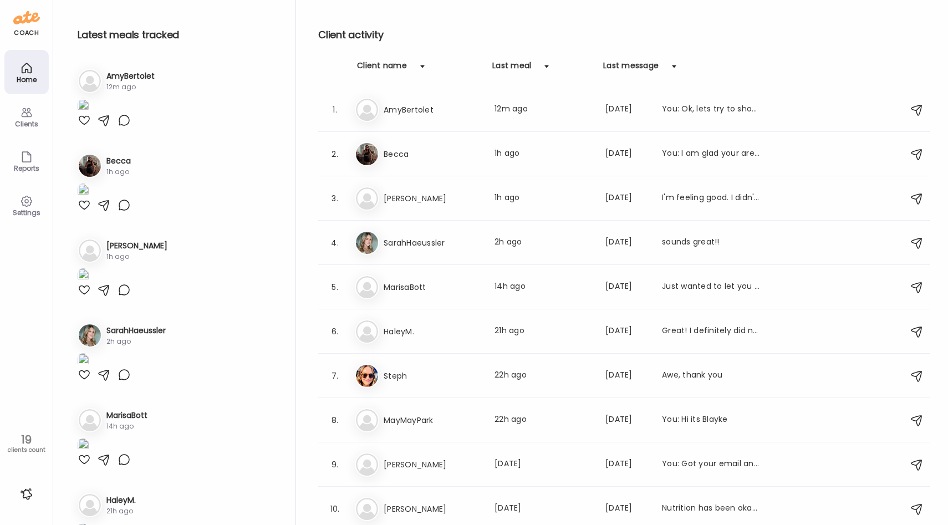
click at [20, 111] on icon at bounding box center [26, 112] width 13 height 13
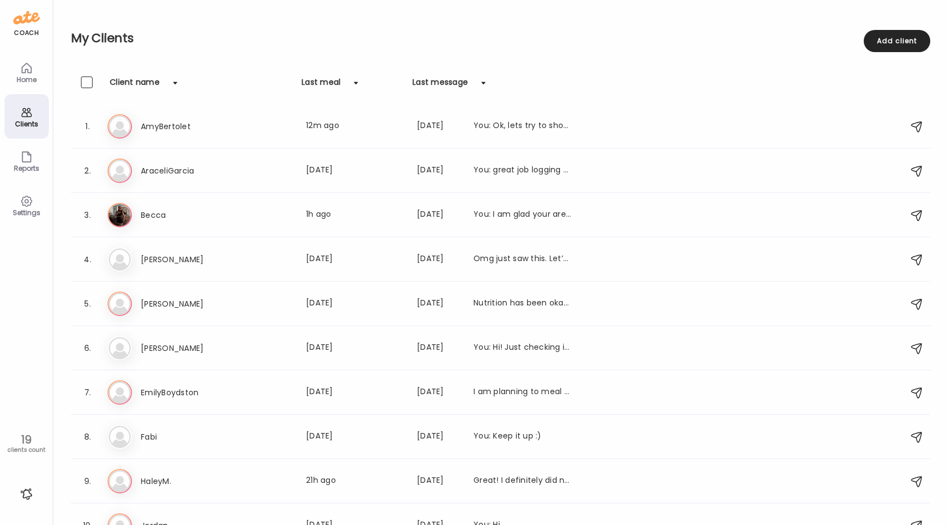
click at [24, 167] on div "Reports" at bounding box center [27, 168] width 40 height 7
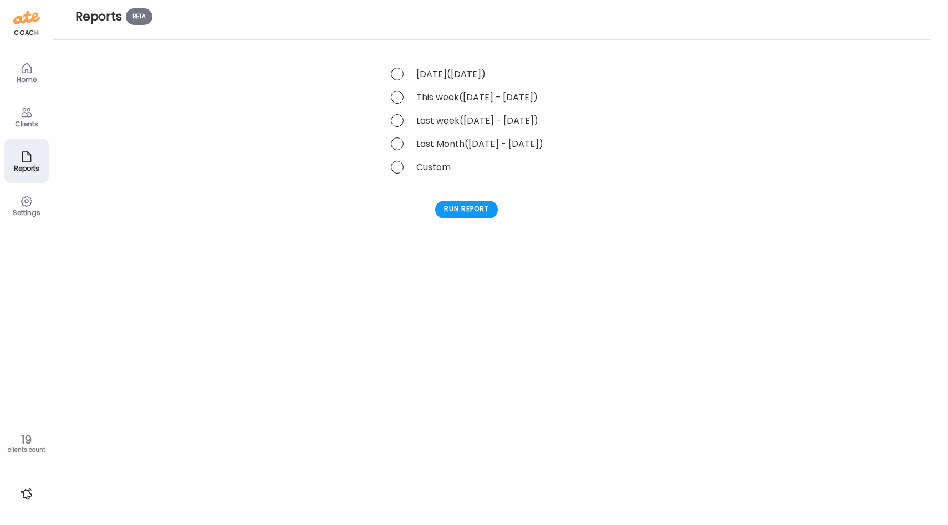
click at [19, 76] on div "Home" at bounding box center [27, 79] width 40 height 7
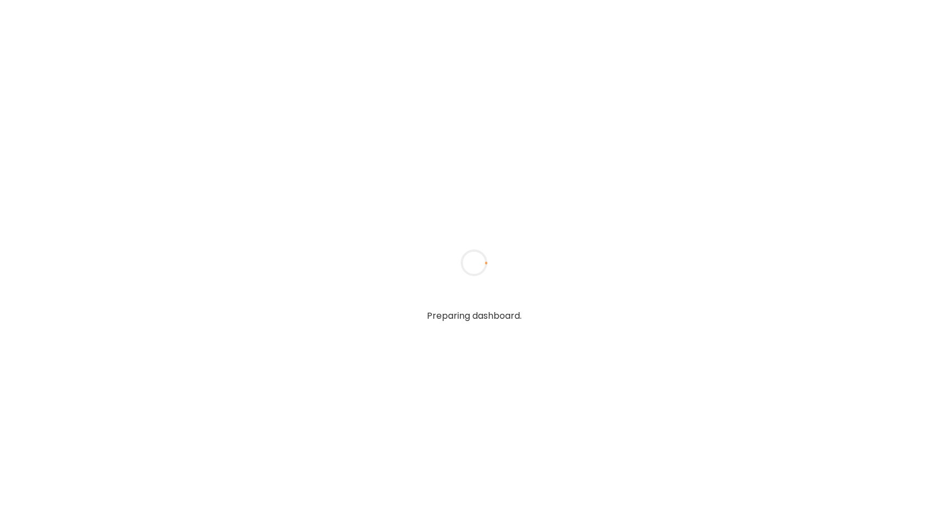
type input "**********"
